Goal: Task Accomplishment & Management: Manage account settings

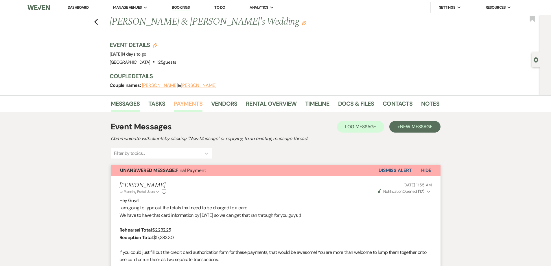
click at [181, 105] on link "Payments" at bounding box center [188, 105] width 29 height 13
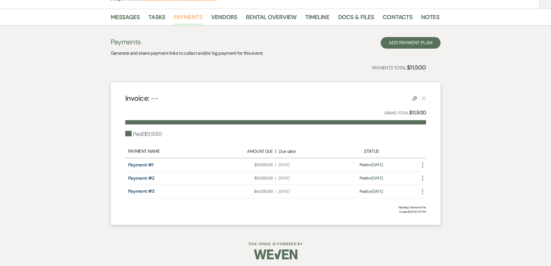
scroll to position [88, 0]
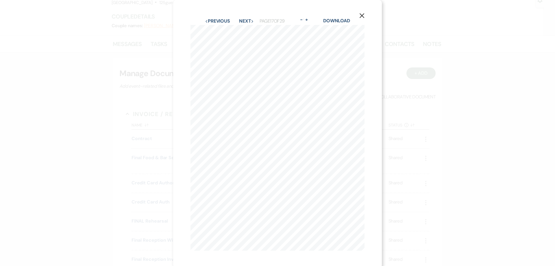
scroll to position [6, 0]
click at [208, 17] on button "Previous Previous" at bounding box center [217, 19] width 25 height 5
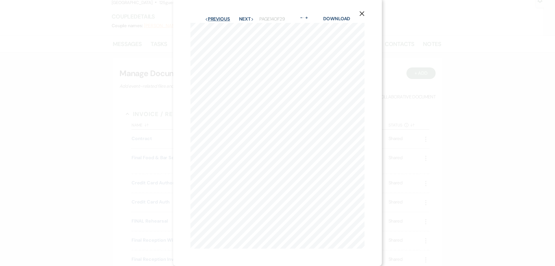
click at [208, 17] on button "Previous Previous" at bounding box center [217, 19] width 25 height 5
click at [207, 17] on button "Previous Previous" at bounding box center [217, 19] width 25 height 5
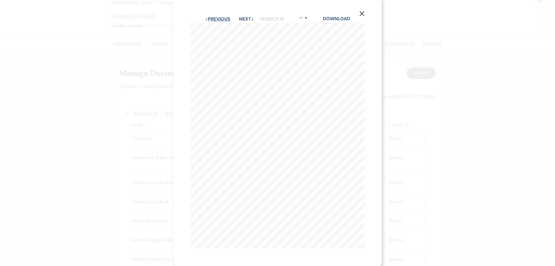
click at [207, 17] on button "Previous Previous" at bounding box center [217, 19] width 25 height 5
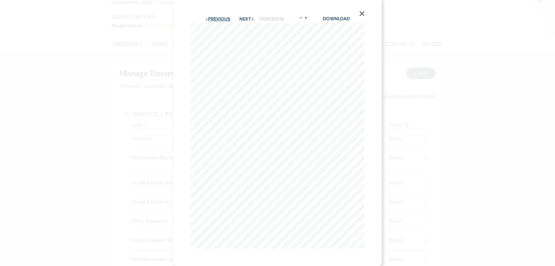
click at [207, 17] on button "Previous Previous" at bounding box center [217, 19] width 25 height 5
click at [247, 17] on button "Next Next" at bounding box center [246, 19] width 15 height 5
